Goal: Task Accomplishment & Management: Complete application form

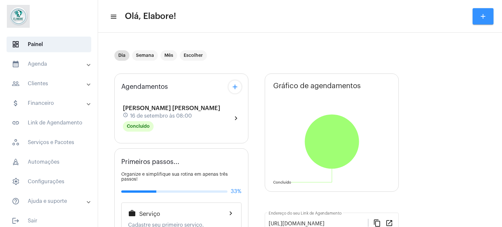
click at [478, 14] on button "add" at bounding box center [483, 16] width 21 height 16
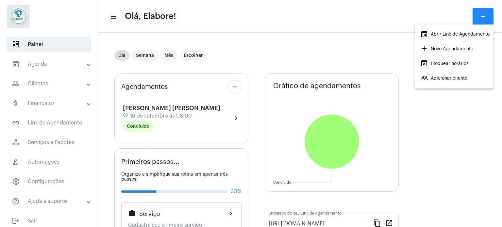
click at [454, 49] on span "add Novo Agendamento" at bounding box center [446, 49] width 53 height 12
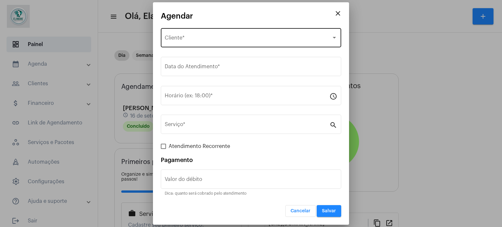
click at [218, 32] on div "Selecione o Cliente Cliente *" at bounding box center [251, 37] width 173 height 21
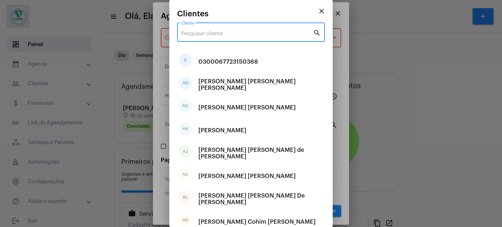
click at [243, 31] on input "Cliente" at bounding box center [247, 34] width 132 height 6
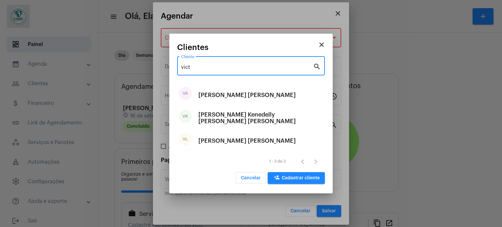
type input "vict"
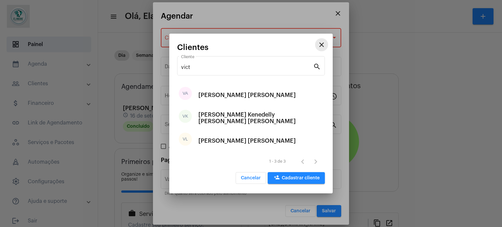
click at [322, 41] on mat-icon "close" at bounding box center [322, 45] width 8 height 8
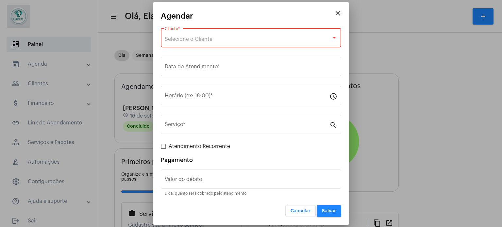
click at [244, 36] on div "Selecione o Cliente Cliente *" at bounding box center [251, 37] width 173 height 21
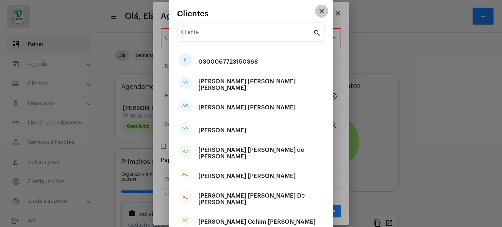
drag, startPoint x: 318, startPoint y: 9, endPoint x: 328, endPoint y: 11, distance: 10.1
click at [319, 9] on mat-icon "close" at bounding box center [322, 11] width 8 height 8
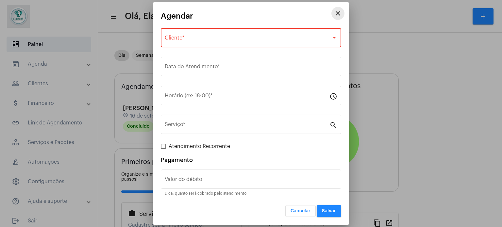
click at [339, 11] on mat-icon "close" at bounding box center [338, 13] width 8 height 8
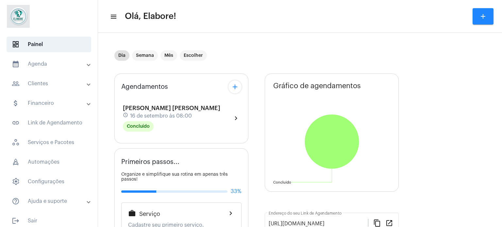
click at [51, 83] on mat-panel-title "people_outline Clientes" at bounding box center [50, 84] width 76 height 8
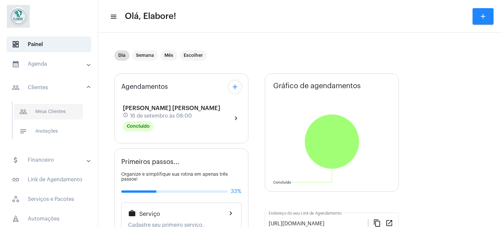
click at [57, 109] on span "people_outline Meus Clientes" at bounding box center [48, 112] width 69 height 16
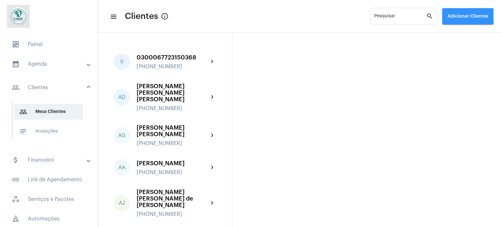
click at [457, 17] on span "Adicionar Clientes" at bounding box center [468, 16] width 41 height 5
click at [455, 34] on mat-icon "add" at bounding box center [452, 34] width 8 height 8
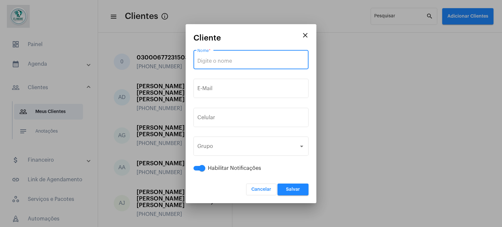
click at [239, 60] on input "Nome *" at bounding box center [250, 61] width 107 height 6
paste input "[PERSON_NAME] e [PERSON_NAME]"
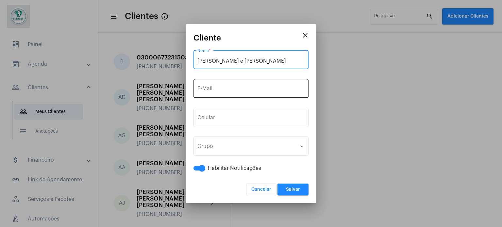
type input "[PERSON_NAME] e [PERSON_NAME]"
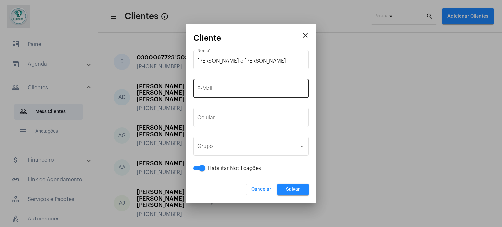
click at [238, 86] on div "E-Mail" at bounding box center [250, 87] width 107 height 21
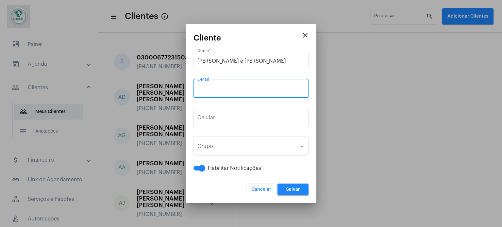
paste input "[EMAIL_ADDRESS][DOMAIN_NAME]"
type input "[EMAIL_ADDRESS][DOMAIN_NAME]"
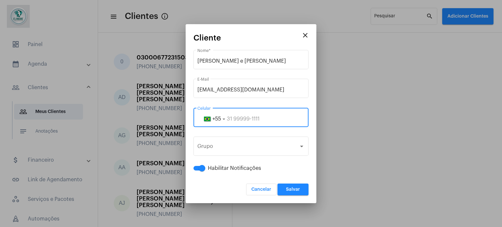
click at [243, 117] on input "tel" at bounding box center [250, 119] width 107 height 6
paste input "75983068820"
type input "75983068820"
drag, startPoint x: 297, startPoint y: 190, endPoint x: 294, endPoint y: 187, distance: 3.9
click at [296, 189] on span "Salvar" at bounding box center [293, 189] width 14 height 5
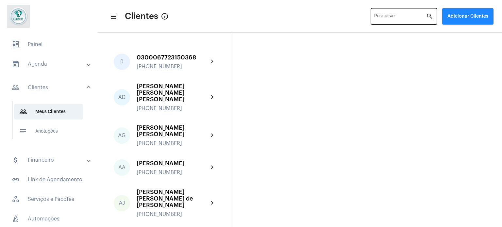
click at [391, 14] on div "Pesquisar" at bounding box center [400, 16] width 52 height 18
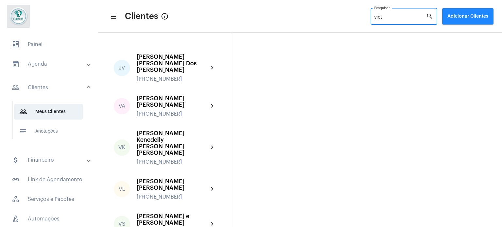
type input "vict"
drag, startPoint x: 373, startPoint y: 17, endPoint x: 335, endPoint y: 30, distance: 39.5
click at [352, 28] on mat-toolbar "menu Clientes info_outlined vict Pesquisar search Adicionar Clientes" at bounding box center [300, 16] width 404 height 33
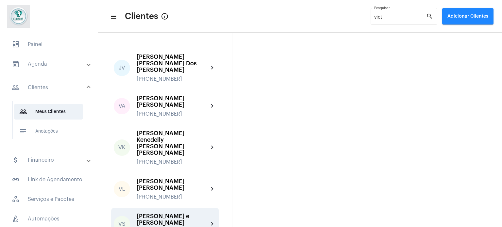
click at [171, 213] on div "[PERSON_NAME] e [PERSON_NAME]" at bounding box center [173, 219] width 72 height 13
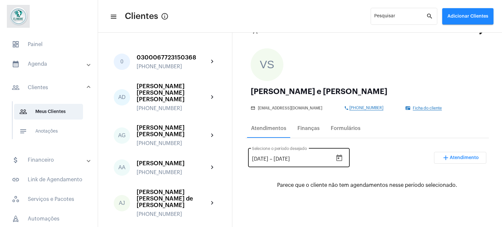
scroll to position [65, 0]
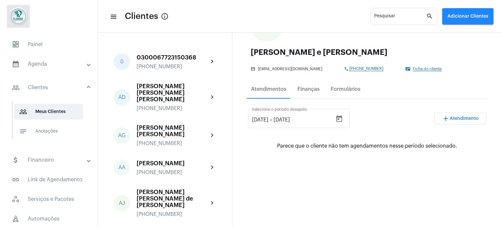
click at [413, 67] on span "Ficha do cliente" at bounding box center [427, 69] width 29 height 4
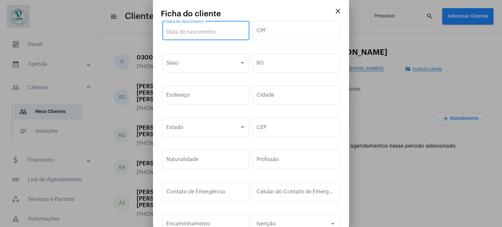
click at [205, 29] on input "Data de nascimento" at bounding box center [205, 32] width 79 height 6
type input "[DATE]"
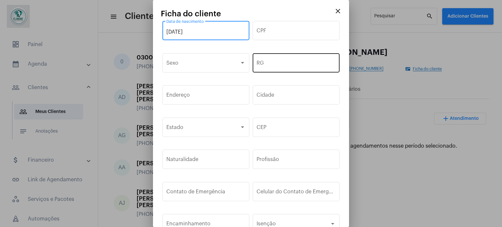
click at [264, 71] on div "RG" at bounding box center [296, 62] width 79 height 21
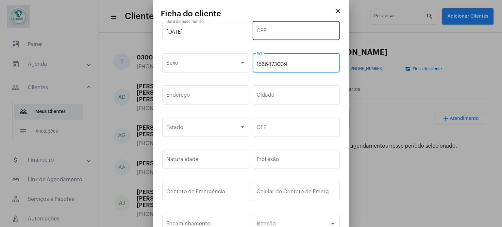
type input "1566473039"
click at [306, 26] on div "CPF" at bounding box center [296, 30] width 79 height 21
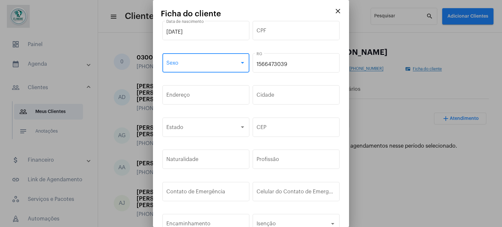
click at [203, 63] on span at bounding box center [202, 64] width 73 height 6
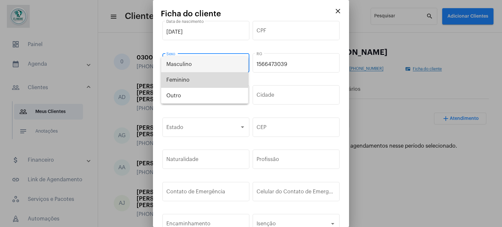
click at [202, 82] on span "Feminino" at bounding box center [204, 80] width 77 height 16
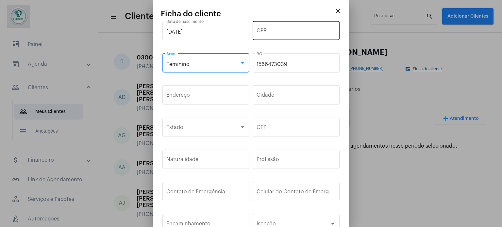
click at [276, 27] on div "CPF" at bounding box center [296, 30] width 79 height 21
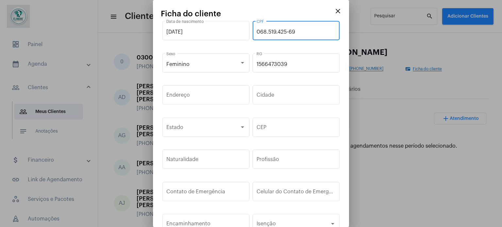
type input "068.519.425-69"
click at [212, 96] on input "Endereço" at bounding box center [205, 97] width 79 height 6
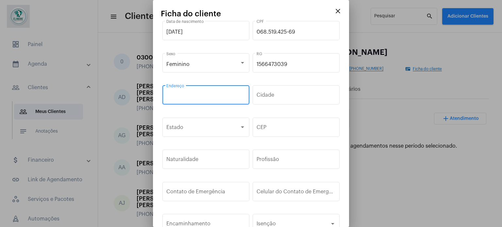
paste input "[STREET_ADDRESS][PERSON_NAME]"
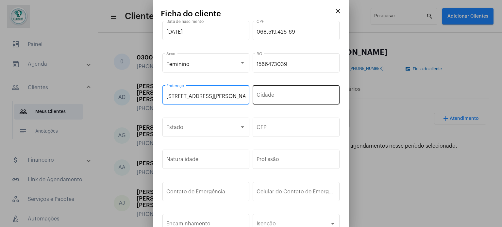
scroll to position [0, 16]
type input "[STREET_ADDRESS][PERSON_NAME]"
click at [275, 92] on div "Cidade" at bounding box center [296, 94] width 79 height 21
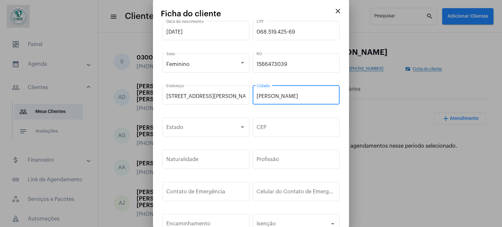
click at [264, 95] on input "[PERSON_NAME]" at bounding box center [296, 97] width 79 height 6
type input "[PERSON_NAME]"
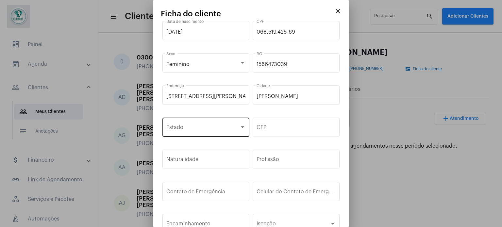
click at [223, 121] on div "Estado" at bounding box center [205, 126] width 79 height 21
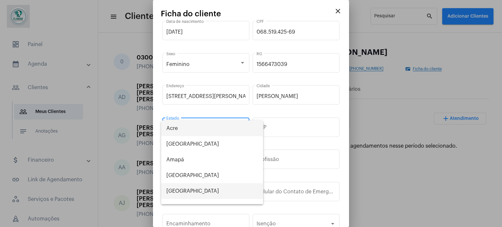
click at [178, 192] on span "[GEOGRAPHIC_DATA]" at bounding box center [212, 191] width 92 height 16
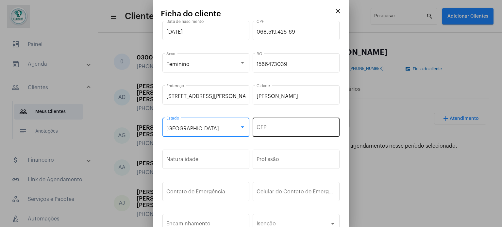
click at [291, 122] on div "CEP" at bounding box center [296, 126] width 79 height 21
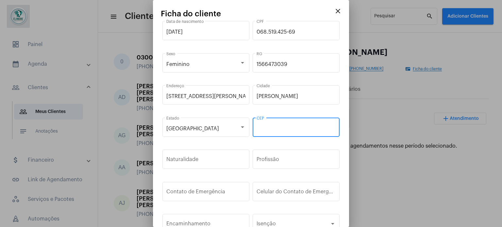
paste input "44.230-000"
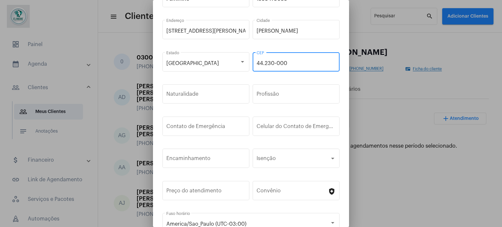
scroll to position [98, 0]
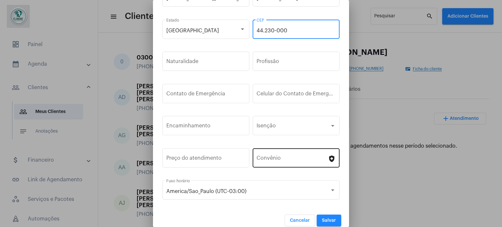
type input "44.230-000"
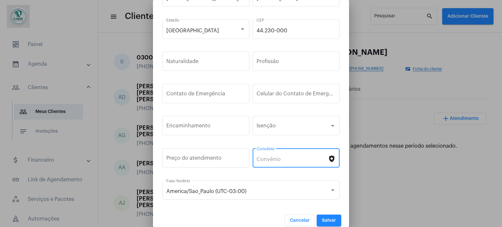
click at [282, 157] on input "Convênio" at bounding box center [292, 160] width 71 height 6
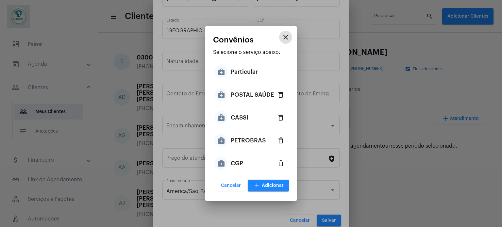
click at [242, 112] on div "CASSI" at bounding box center [240, 118] width 18 height 20
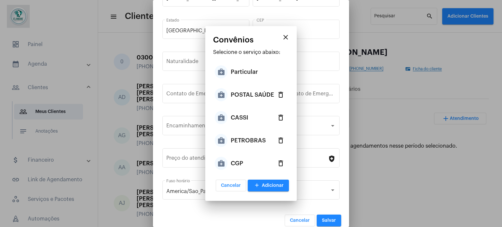
type input "CASSI"
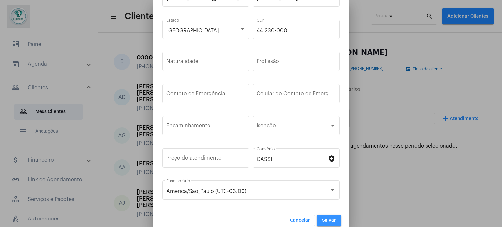
click at [323, 216] on button "Salvar" at bounding box center [329, 221] width 25 height 12
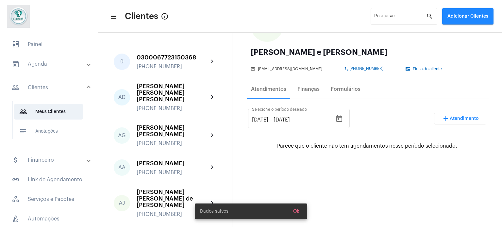
click at [441, 116] on button "add Atendimento" at bounding box center [460, 119] width 52 height 12
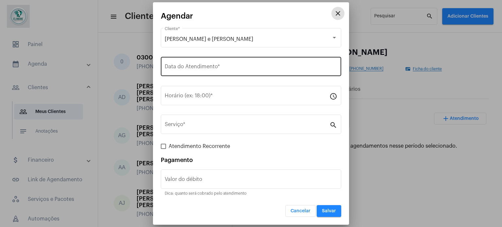
click at [272, 60] on div "Data do Atendimento *" at bounding box center [251, 66] width 173 height 21
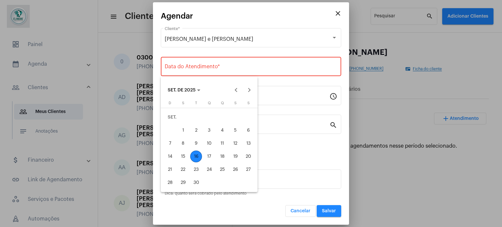
click at [193, 157] on div "16" at bounding box center [196, 157] width 12 height 12
type input "[DATE]"
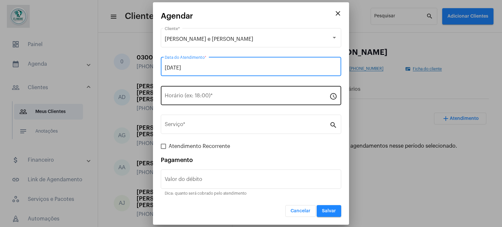
click at [215, 94] on input "Horário (ex: 18:00) *" at bounding box center [247, 97] width 165 height 6
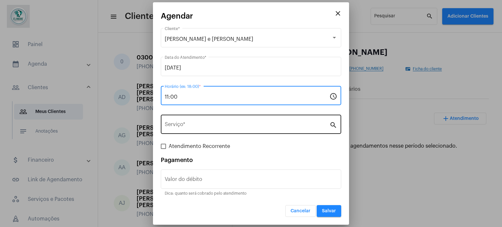
type input "11:00"
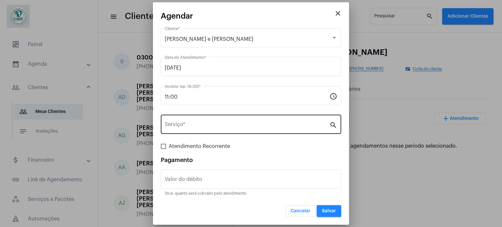
click at [206, 129] on div "Serviço *" at bounding box center [247, 123] width 165 height 21
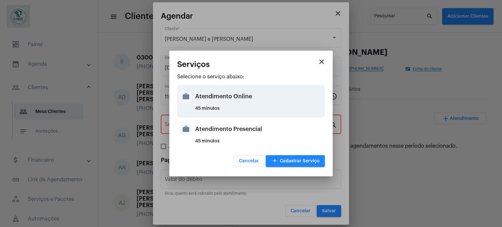
click at [216, 97] on div "Atendimento Online" at bounding box center [259, 97] width 128 height 20
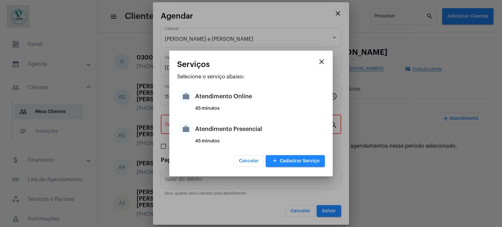
type input "Atendimento Online"
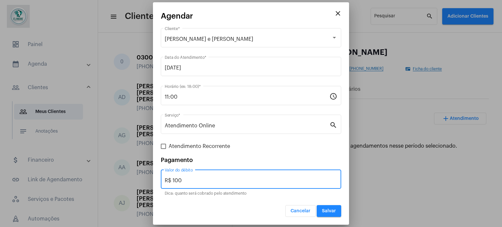
drag, startPoint x: 192, startPoint y: 179, endPoint x: 159, endPoint y: 181, distance: 32.8
click at [159, 181] on mat-dialog-container "close [PERSON_NAME] e [PERSON_NAME] * [DATE] Data do Atendimento * 11:00 Horári…" at bounding box center [251, 113] width 196 height 223
type input "R$ 0"
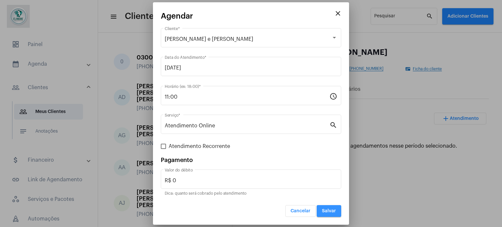
click at [324, 209] on span "Salvar" at bounding box center [329, 211] width 14 height 5
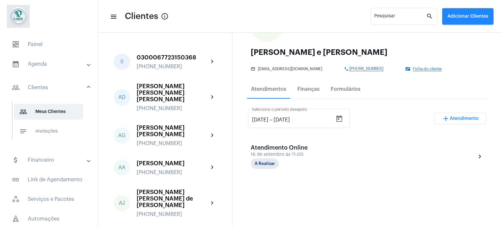
click at [450, 118] on span "Atendimento" at bounding box center [464, 118] width 29 height 5
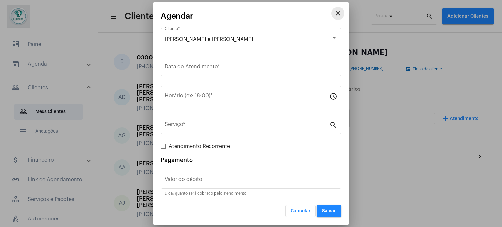
click at [339, 12] on mat-icon "close" at bounding box center [338, 13] width 8 height 8
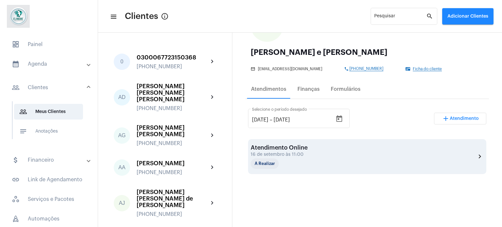
click at [305, 146] on div "Atendimento Online" at bounding box center [283, 148] width 65 height 7
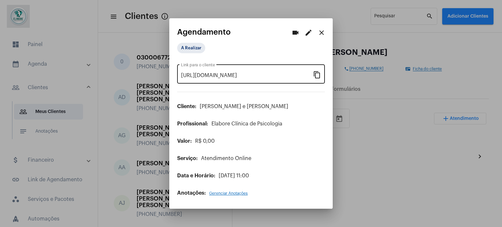
click at [318, 74] on mat-icon "content_copy" at bounding box center [317, 75] width 8 height 8
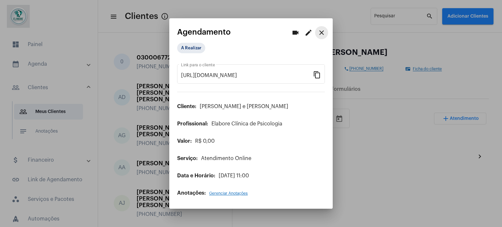
drag, startPoint x: 320, startPoint y: 35, endPoint x: 289, endPoint y: 16, distance: 36.7
click at [321, 35] on mat-icon "close" at bounding box center [322, 33] width 8 height 8
